Goal: Find contact information: Find contact information

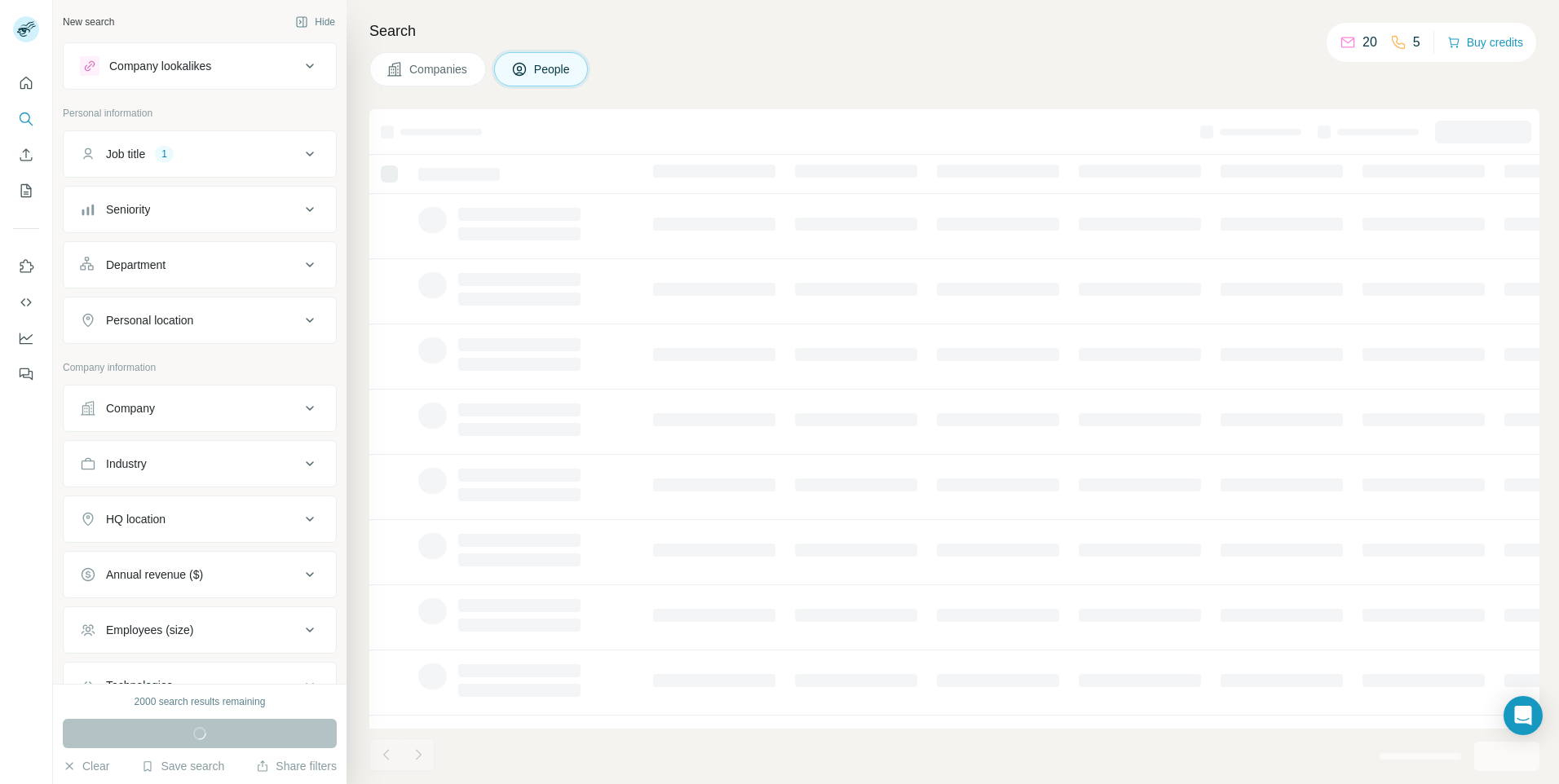
click at [303, 149] on icon at bounding box center [310, 154] width 20 height 20
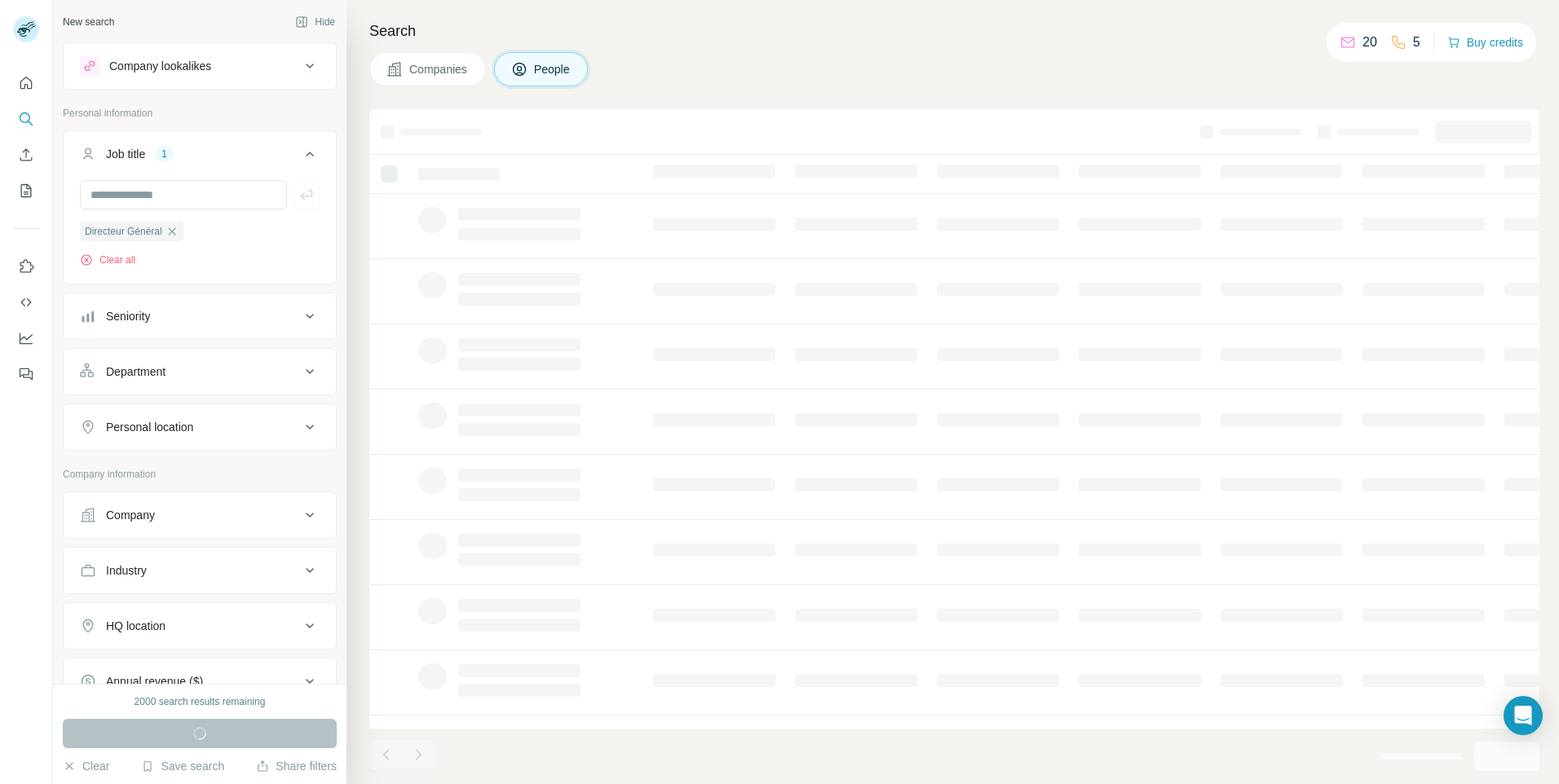
click at [305, 149] on icon at bounding box center [310, 154] width 20 height 20
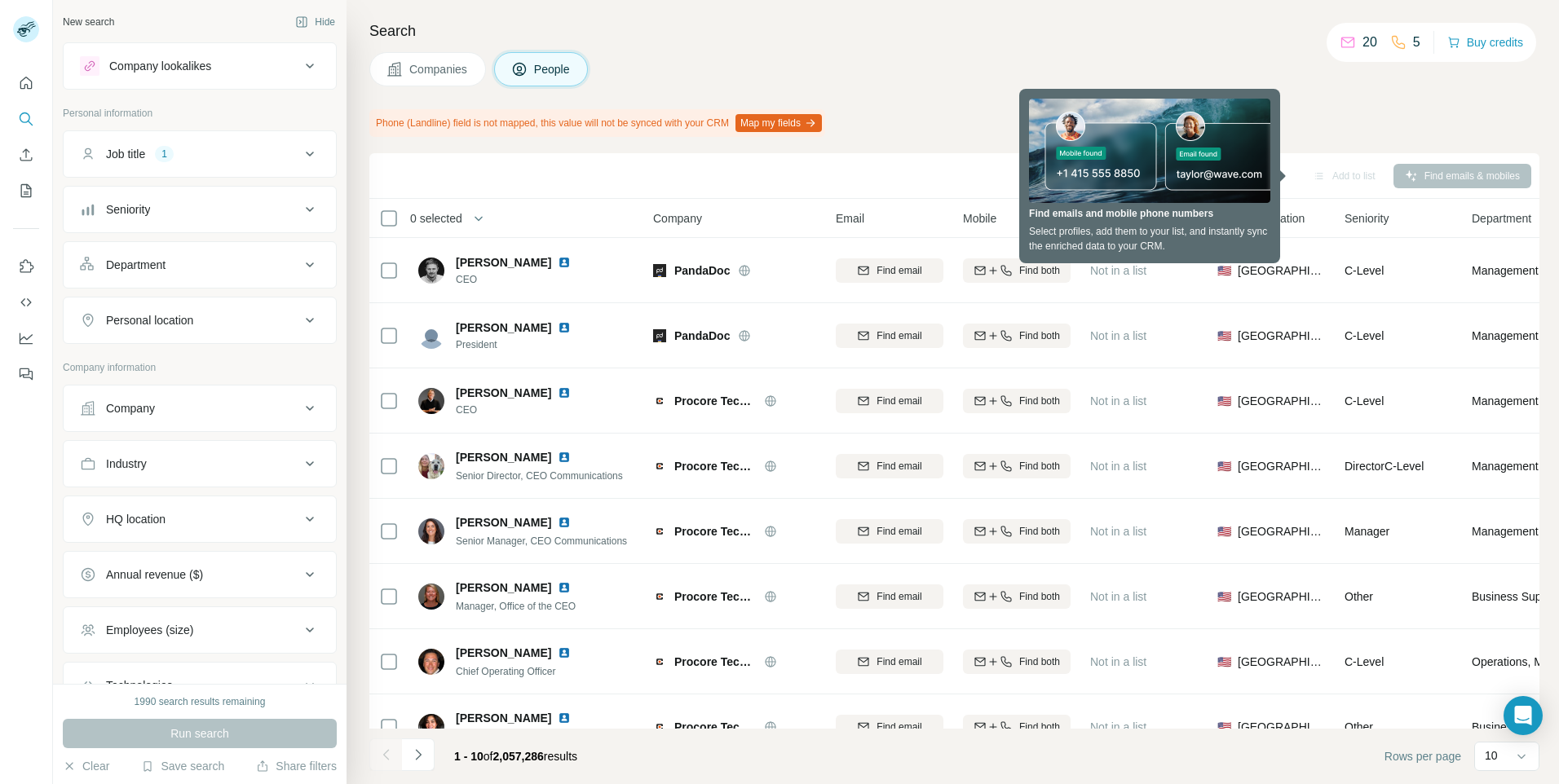
click at [1304, 115] on div "Phone (Landline) field is not mapped, this value will not be synced with your C…" at bounding box center [954, 123] width 1170 height 28
click at [1318, 161] on div "Sync to HubSpot Add to list Find emails & mobiles" at bounding box center [954, 177] width 1170 height 46
click at [1313, 168] on div "Add to list" at bounding box center [1344, 177] width 85 height 25
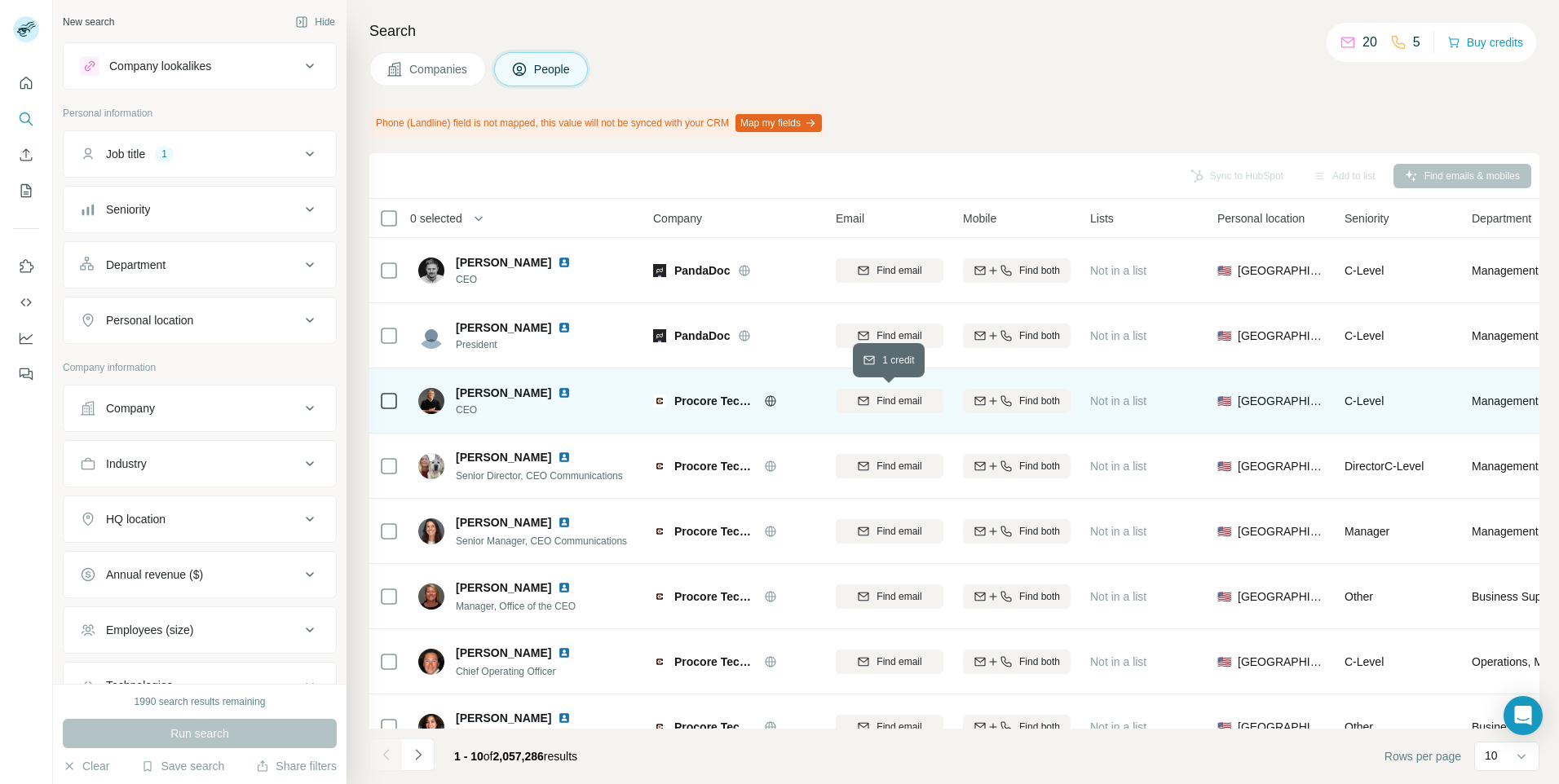
click at [896, 403] on span "Find email" at bounding box center [899, 401] width 45 height 15
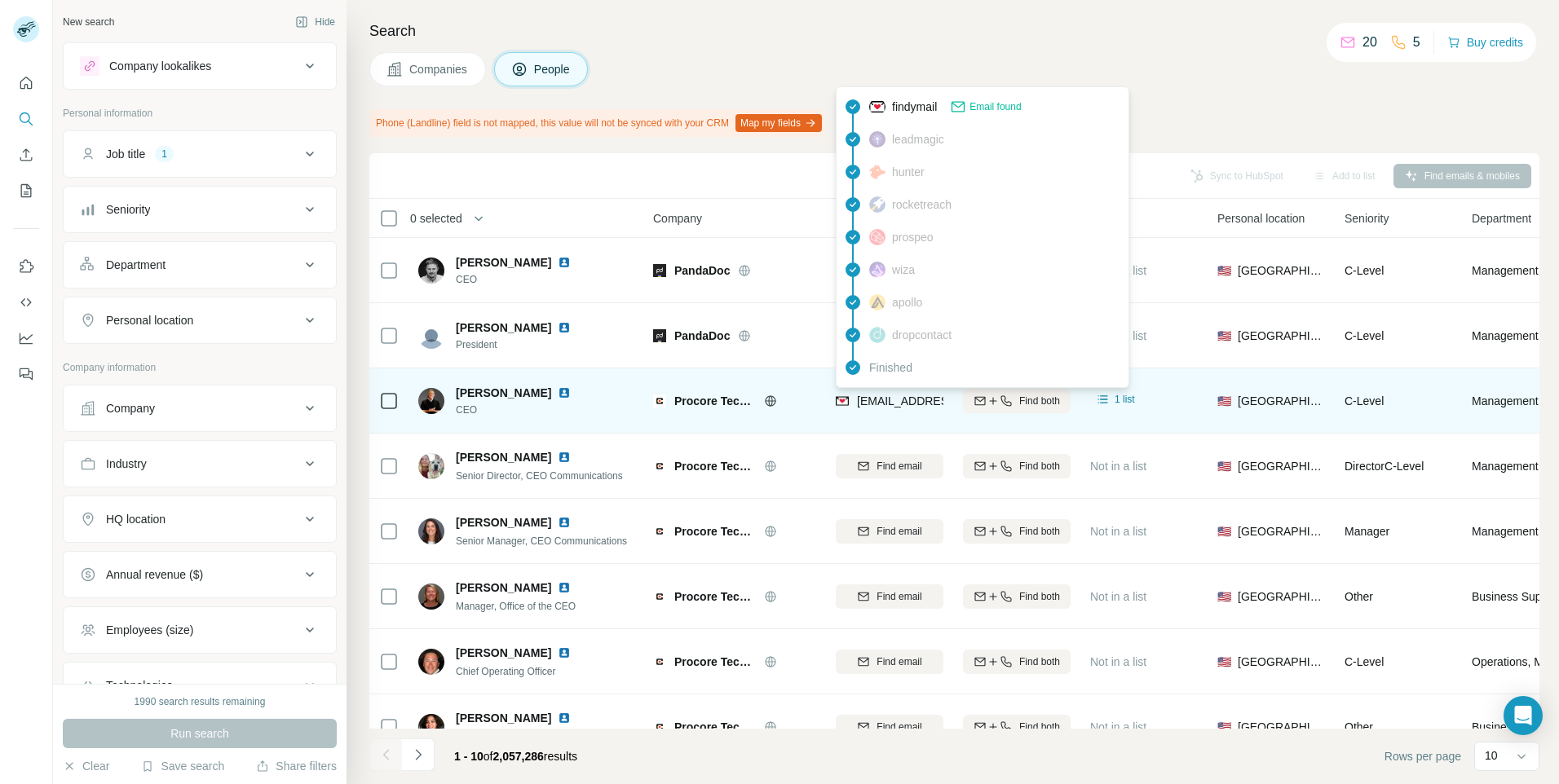
click at [883, 398] on span "[EMAIL_ADDRESS][DOMAIN_NAME]" at bounding box center [953, 401] width 193 height 13
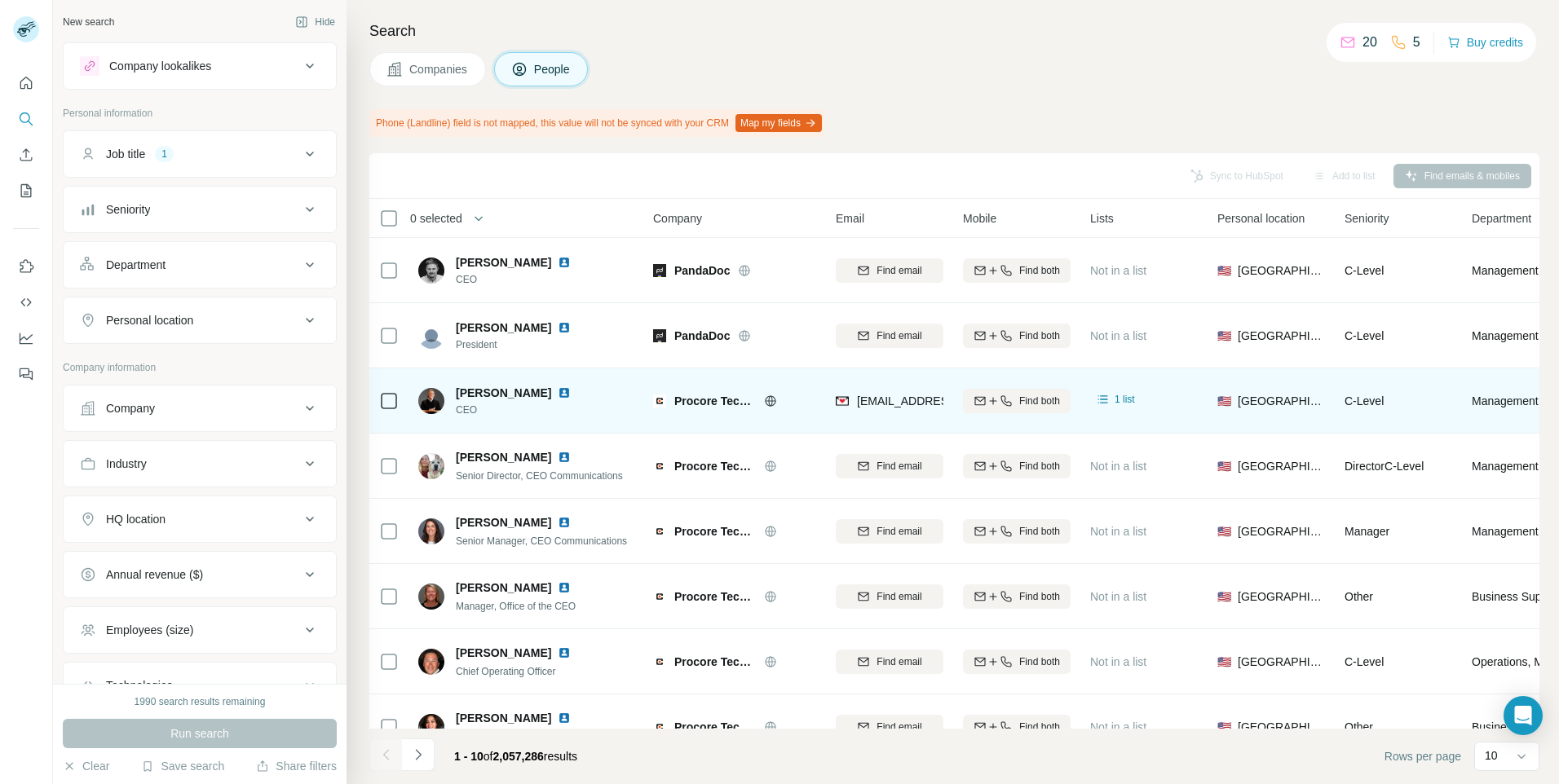
drag, startPoint x: 457, startPoint y: 389, endPoint x: 573, endPoint y: 391, distance: 116.0
click at [551, 391] on span "[PERSON_NAME]" at bounding box center [504, 393] width 95 height 16
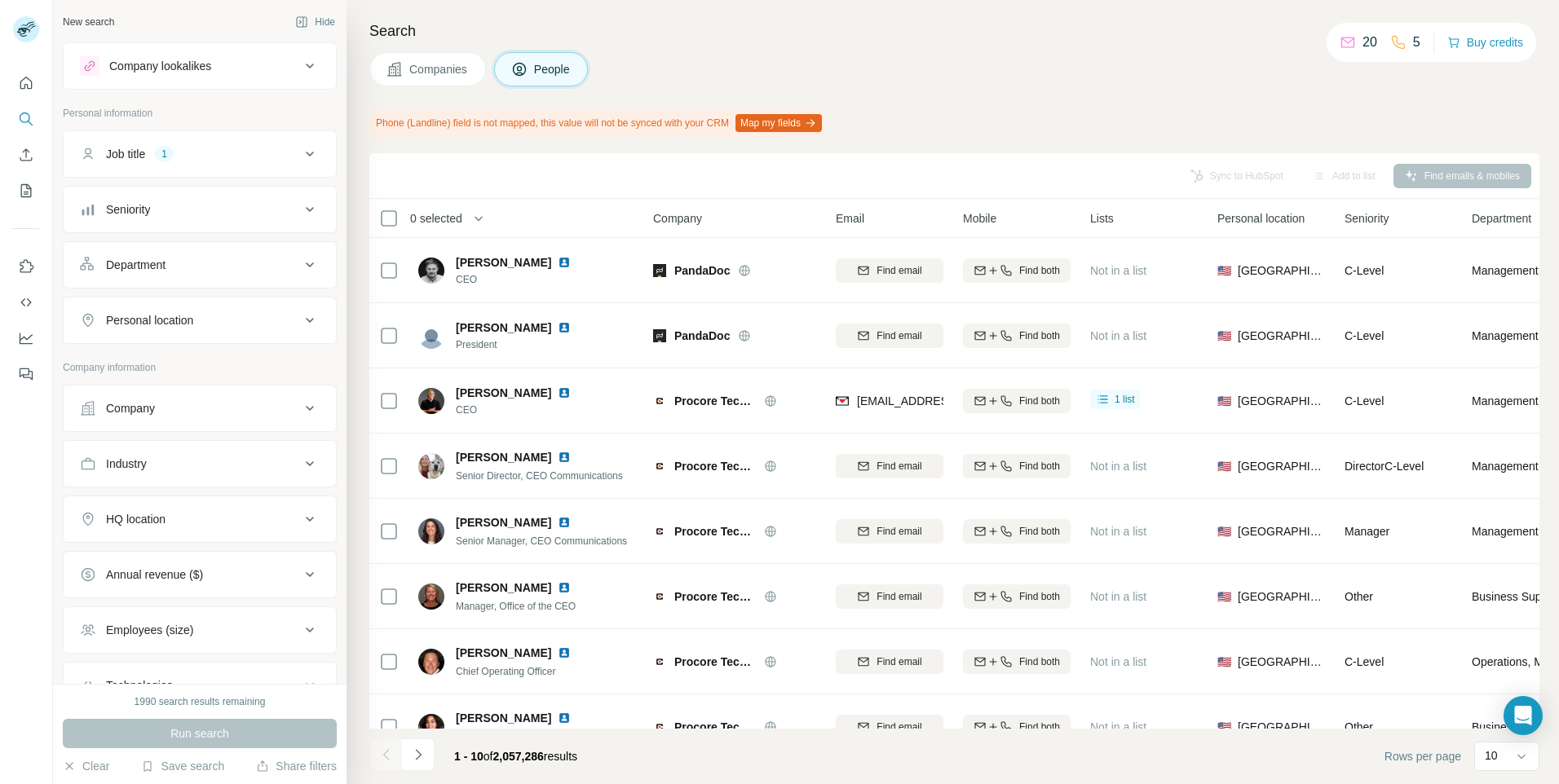
copy span "[PERSON_NAME]"
click at [573, 152] on div "Search Companies People Phone (Landline) field is not mapped, this value will n…" at bounding box center [953, 392] width 1212 height 784
